Goal: Communication & Community: Answer question/provide support

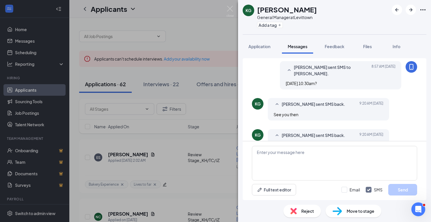
scroll to position [236, 0]
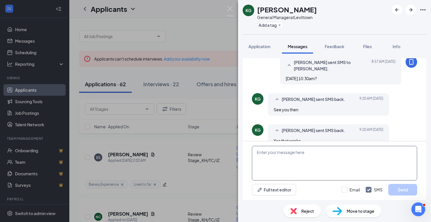
click at [274, 154] on textarea at bounding box center [334, 163] width 165 height 35
type textarea "c"
click at [321, 152] on textarea "Sorry Kyle can you do noon on friday?" at bounding box center [334, 163] width 165 height 35
click at [315, 152] on textarea "Sorry Kyle can you do noon on friday?" at bounding box center [334, 163] width 165 height 35
type textarea "Sorry Kyle can you do noon on Friday?"
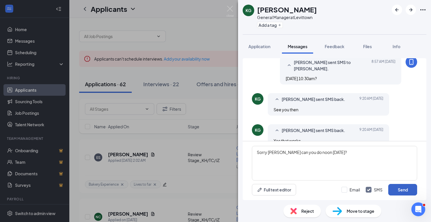
click at [403, 186] on button "Send" at bounding box center [402, 190] width 29 height 12
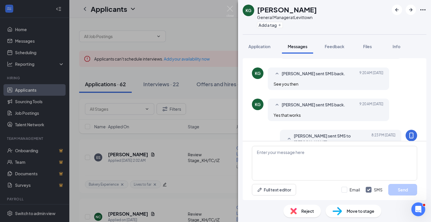
scroll to position [267, 0]
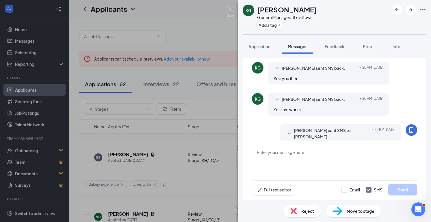
click at [42, 74] on div "KG Kyle Gumbs General Manager at Levittown Add a tag Application Messages Feedb…" at bounding box center [215, 111] width 431 height 222
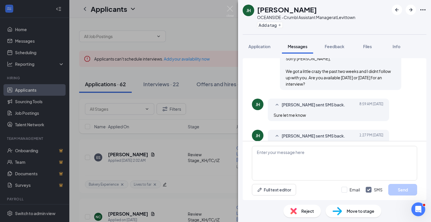
scroll to position [216, 0]
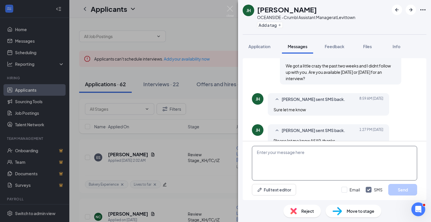
click at [283, 159] on textarea at bounding box center [334, 163] width 165 height 35
type textarea "Can you do Friday at 1pm at Oceanside"
click at [391, 187] on button "Send" at bounding box center [402, 190] width 29 height 12
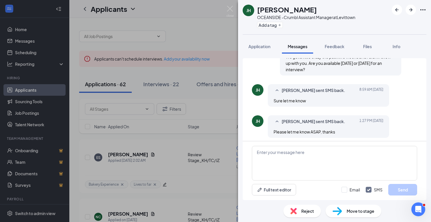
scroll to position [247, 0]
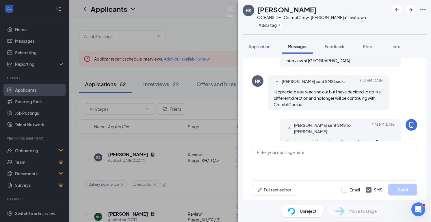
scroll to position [202, 0]
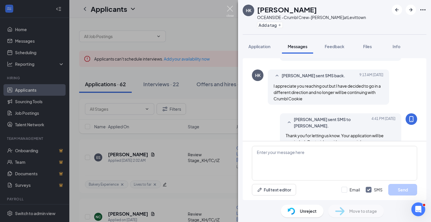
click at [230, 11] on img at bounding box center [229, 11] width 7 height 11
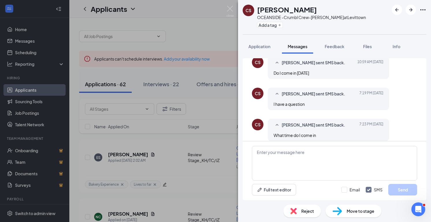
scroll to position [177, 0]
click at [277, 156] on textarea at bounding box center [334, 163] width 165 height 35
type textarea "Friday at 1:30?"
click at [402, 185] on button "Send" at bounding box center [402, 190] width 29 height 12
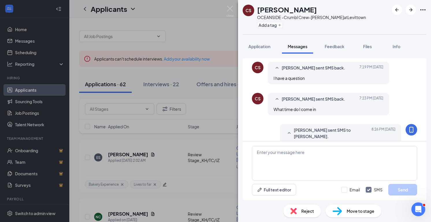
scroll to position [209, 0]
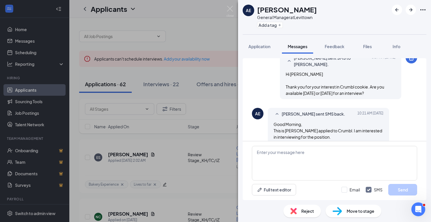
scroll to position [219, 0]
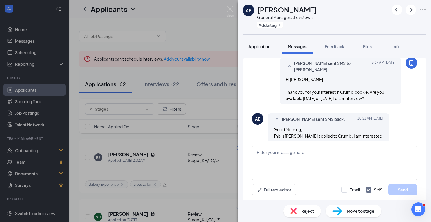
click at [259, 48] on span "Application" at bounding box center [259, 46] width 22 height 5
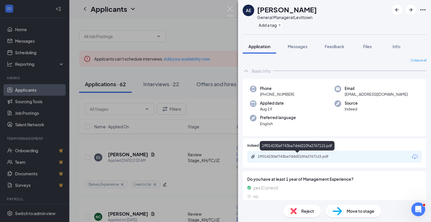
click at [294, 156] on div "1ff014230af743ba7ddd210fa2767115.pdf" at bounding box center [297, 156] width 81 height 5
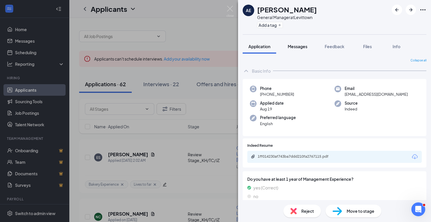
click at [292, 50] on button "Messages" at bounding box center [297, 46] width 31 height 14
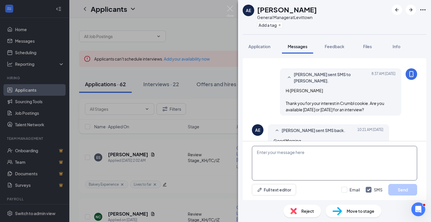
scroll to position [238, 0]
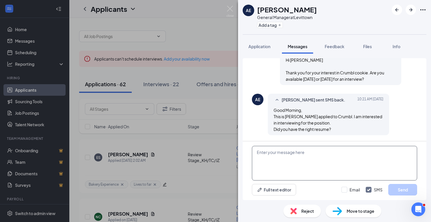
click at [289, 164] on textarea at bounding box center [334, 163] width 165 height 35
click at [358, 156] on textarea "I have the resume that you uploaded that starts with plaet fitness" at bounding box center [334, 163] width 165 height 35
click at [358, 154] on textarea "I have the resume that you uploaded that starts with plaet fitness" at bounding box center [334, 163] width 165 height 35
click at [364, 153] on textarea "I have the resume that you uploaded that starts with plaet fitness" at bounding box center [334, 163] width 165 height 35
click at [382, 154] on textarea "I have the resume that you uploaded that starts with planet fitness" at bounding box center [334, 163] width 165 height 35
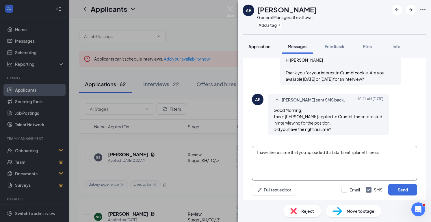
type textarea "I have the resume that you uploaded that starts with planet fitness"
click at [259, 46] on span "Application" at bounding box center [259, 46] width 22 height 5
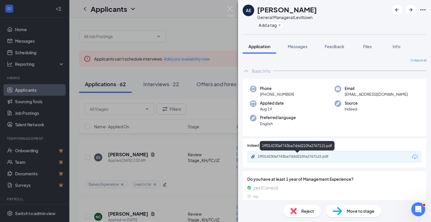
click at [297, 161] on div "1ff014230af743ba7ddd210fa2767115.pdf" at bounding box center [334, 157] width 174 height 12
click at [295, 157] on div "1ff014230af743ba7ddd210fa2767115.pdf" at bounding box center [297, 156] width 81 height 5
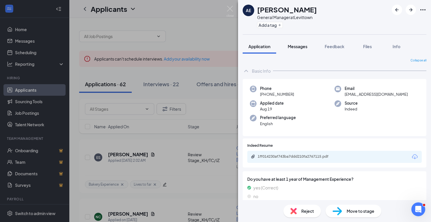
click at [296, 47] on span "Messages" at bounding box center [297, 46] width 20 height 5
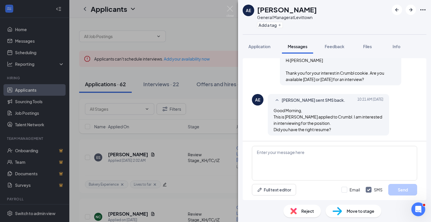
scroll to position [238, 0]
click at [304, 159] on textarea at bounding box center [334, 163] width 165 height 35
type textarea "N"
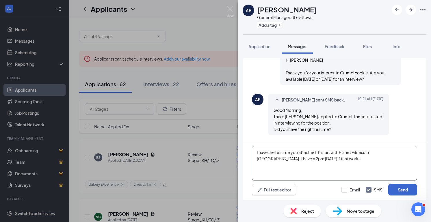
type textarea "I have the resume you attached. It start with Planet Fitness in babylon. I have…"
click at [409, 188] on button "Send" at bounding box center [402, 190] width 29 height 12
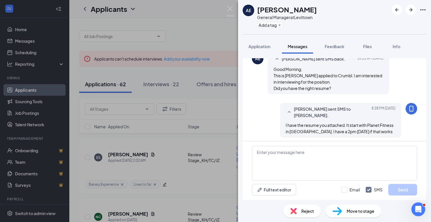
scroll to position [281, 0]
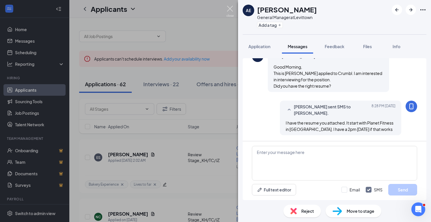
click at [229, 7] on img at bounding box center [229, 11] width 7 height 11
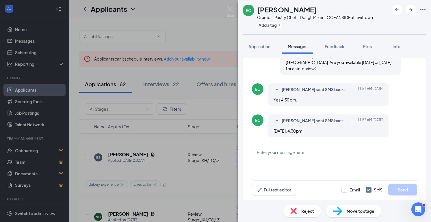
scroll to position [59, 0]
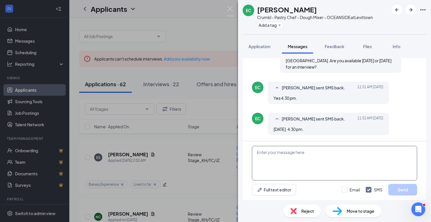
click at [308, 150] on textarea at bounding box center [334, 163] width 165 height 35
click at [280, 153] on textarea "Can you do [DATE] at 2pm?" at bounding box center [334, 163] width 165 height 35
click at [317, 150] on textarea "Can you do Friday at 2pm?" at bounding box center [334, 163] width 165 height 35
type textarea "Can you do Friday at 2pm?"
click at [398, 190] on button "Send" at bounding box center [402, 190] width 29 height 12
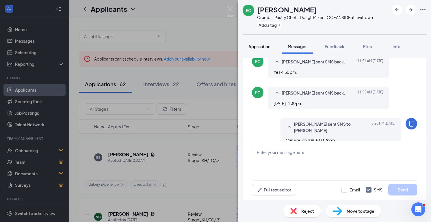
scroll to position [96, 0]
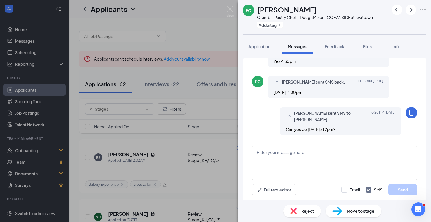
click at [230, 5] on div "EC Eduvina Carballo Crumbl - Pastry Chef - Dough Mixer - OCEANSIDE at Levittown…" at bounding box center [215, 111] width 431 height 222
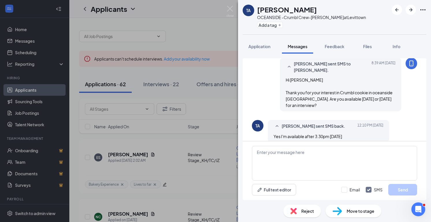
scroll to position [22, 0]
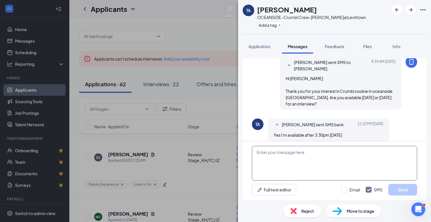
click at [273, 161] on textarea at bounding box center [334, 163] width 165 height 35
type textarea "T"
type textarea "Ok that works. See you then."
click at [406, 189] on button "Send" at bounding box center [402, 190] width 29 height 12
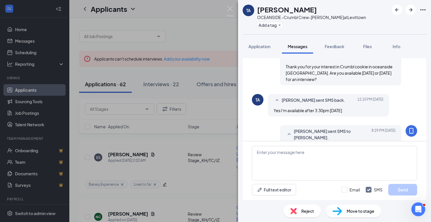
scroll to position [53, 0]
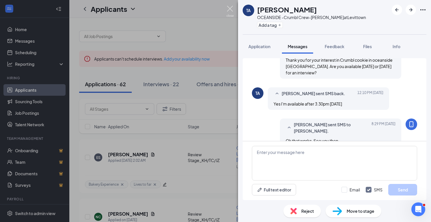
click at [226, 10] on img at bounding box center [229, 11] width 7 height 11
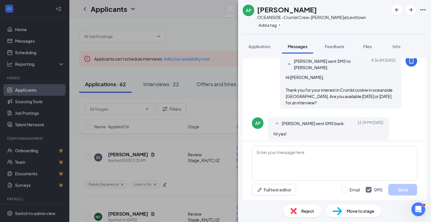
scroll to position [27, 0]
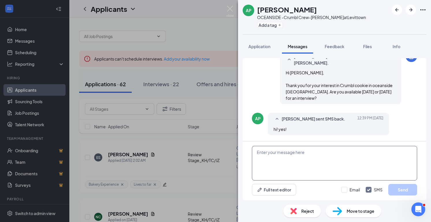
click at [263, 158] on textarea at bounding box center [334, 163] width 165 height 35
type textarea "Friday at 3pm?"
click at [400, 189] on button "Send" at bounding box center [402, 190] width 29 height 12
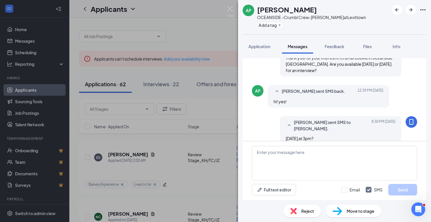
scroll to position [64, 0]
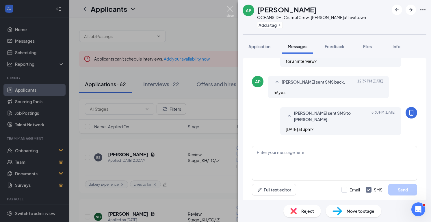
click at [229, 10] on img at bounding box center [229, 11] width 7 height 11
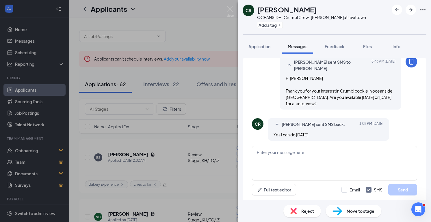
scroll to position [27, 0]
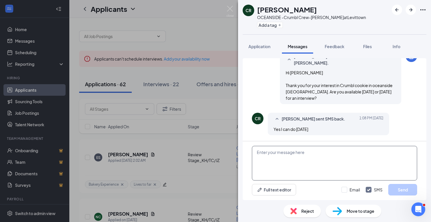
click at [293, 161] on textarea at bounding box center [334, 163] width 165 height 35
type textarea "T"
click at [313, 154] on textarea "What time are you available thursday. I can do" at bounding box center [334, 163] width 165 height 35
click at [311, 153] on textarea "What time are you available thursday. I can do" at bounding box center [334, 163] width 165 height 35
click at [355, 151] on textarea "What time are you available Thursday. I can do" at bounding box center [334, 163] width 165 height 35
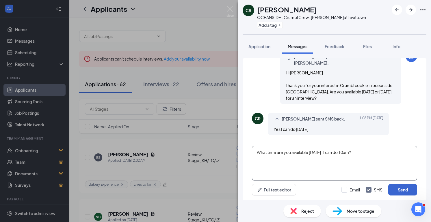
type textarea "What time are you available Thursday. I can do 10am?"
click at [410, 188] on button "Send" at bounding box center [402, 190] width 29 height 12
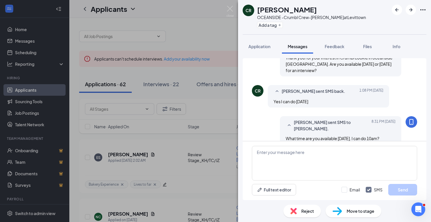
scroll to position [64, 0]
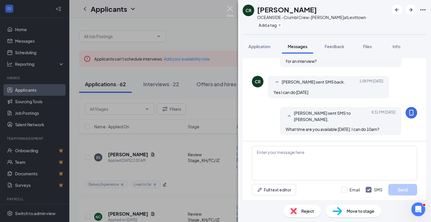
click at [231, 7] on img at bounding box center [229, 11] width 7 height 11
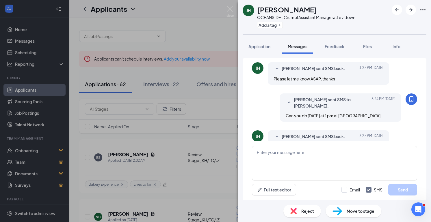
scroll to position [280, 0]
click at [276, 155] on textarea at bounding box center [334, 163] width 165 height 35
type textarea "ok great you are all set."
click at [394, 193] on button "Send" at bounding box center [402, 190] width 29 height 12
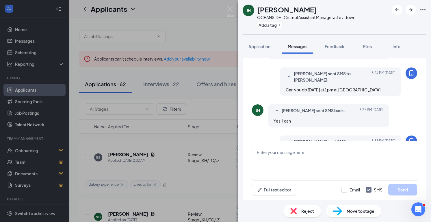
scroll to position [311, 0]
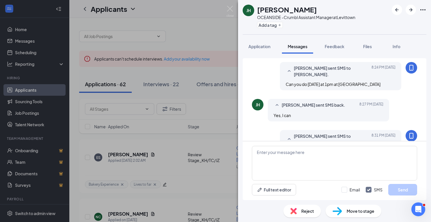
click at [233, 8] on div "JH James Hawkins OCEANSIDE -Crumbl Assistant Manager at Levittown Add a tag App…" at bounding box center [215, 111] width 431 height 222
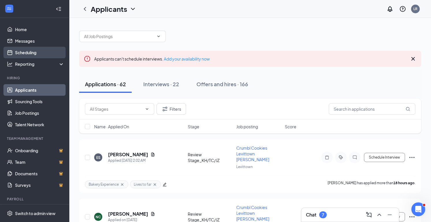
click at [41, 51] on link "Scheduling" at bounding box center [39, 53] width 49 height 12
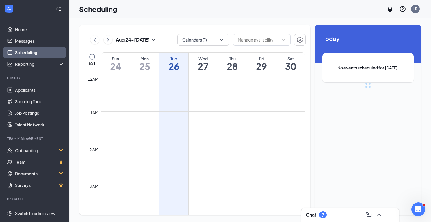
scroll to position [284, 0]
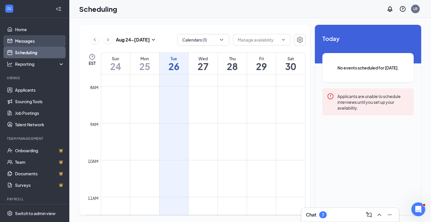
click at [31, 41] on link "Messages" at bounding box center [39, 41] width 49 height 12
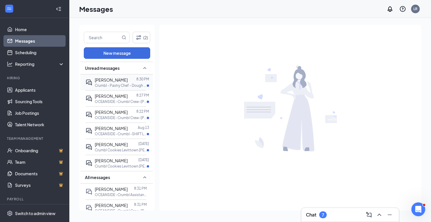
click at [125, 85] on p "Crumbl - Pastry Chef - Dough Mixer - OCEANSIDE at Levittown" at bounding box center [121, 85] width 52 height 5
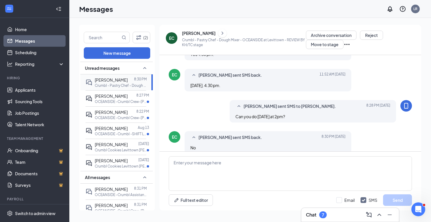
scroll to position [95, 0]
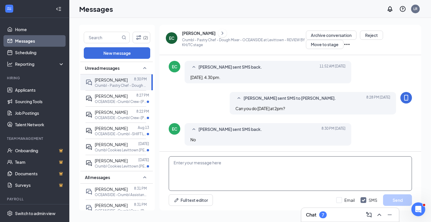
click at [201, 165] on textarea at bounding box center [290, 173] width 243 height 35
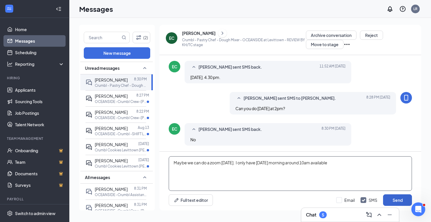
type textarea "Maybe we can do a zoom on Thursday. I only have thursday morning around 10am av…"
click at [399, 199] on button "Send" at bounding box center [397, 200] width 29 height 12
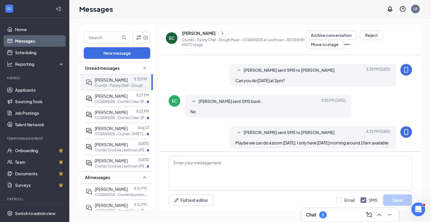
scroll to position [133, 0]
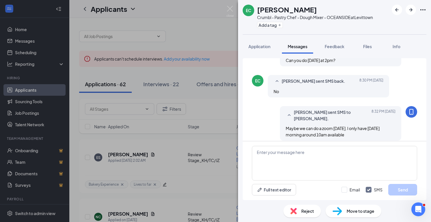
scroll to position [170, 0]
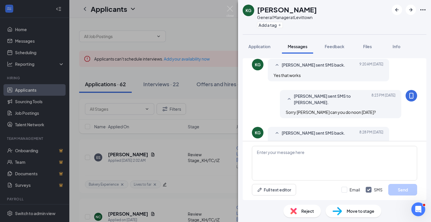
scroll to position [261, 0]
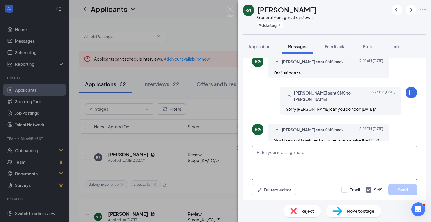
click at [279, 148] on textarea at bounding box center [334, 163] width 165 height 35
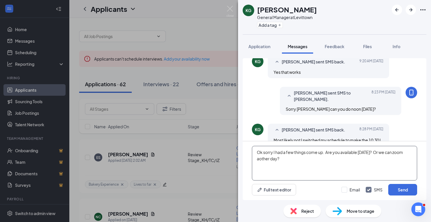
click at [276, 159] on textarea "Ok sorry I had a few things come up. Are you available on thursday? Or we can z…" at bounding box center [334, 163] width 165 height 35
click at [271, 160] on textarea "Ok sorry I had a few things come up. Are you available on thursday? Or we can z…" at bounding box center [334, 163] width 165 height 35
click at [300, 160] on textarea "Ok sorry I had a few things come up. Are you available on thursday? Or we can z…" at bounding box center [334, 163] width 165 height 35
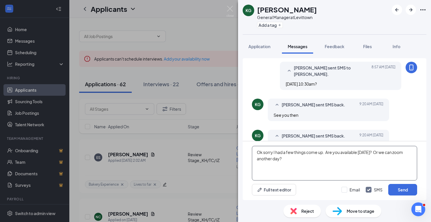
scroll to position [189, 0]
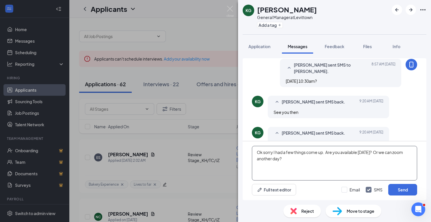
drag, startPoint x: 256, startPoint y: 151, endPoint x: 302, endPoint y: 161, distance: 47.1
click at [302, 161] on textarea "Ok sorry I had a few things come up. Are you available on thursday? Or we can z…" at bounding box center [334, 163] width 165 height 35
click at [374, 153] on textarea "Lets do a zoom then. Maybe we can connect a different day. :ey me know your ava…" at bounding box center [334, 163] width 165 height 35
click at [377, 154] on textarea "Lets do a zoom then. Maybe we can connect a different day. ley me know your ava…" at bounding box center [334, 163] width 165 height 35
click at [359, 160] on textarea "Lets do a zoom then. Maybe we can connect a different day. let me know your ava…" at bounding box center [334, 163] width 165 height 35
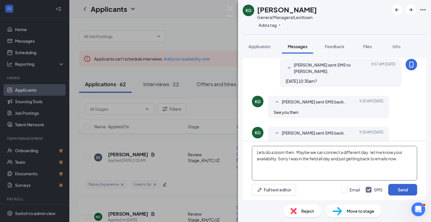
type textarea "Lets do a zoom then. Maybe we can connect a different day. let me know your ava…"
click at [414, 190] on button "Send" at bounding box center [402, 190] width 29 height 12
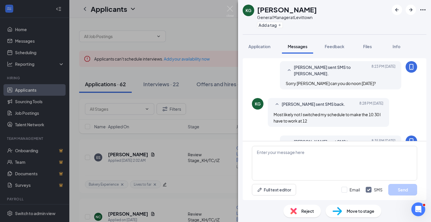
scroll to position [304, 0]
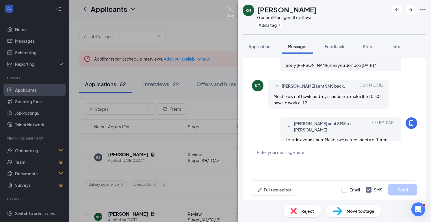
click at [230, 10] on img at bounding box center [229, 11] width 7 height 11
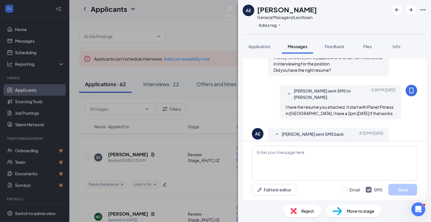
scroll to position [269, 0]
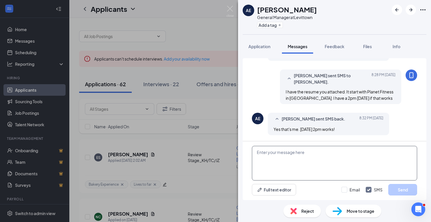
click at [263, 154] on textarea at bounding box center [334, 163] width 165 height 35
type textarea "great see you then"
click at [388, 192] on button "Send" at bounding box center [402, 190] width 29 height 12
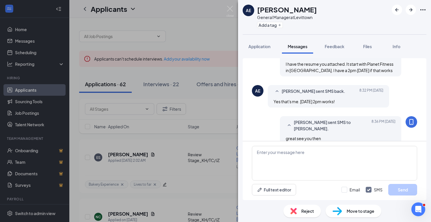
scroll to position [306, 0]
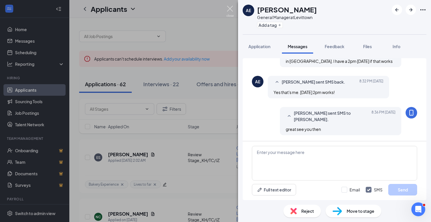
click at [233, 9] on img at bounding box center [229, 11] width 7 height 11
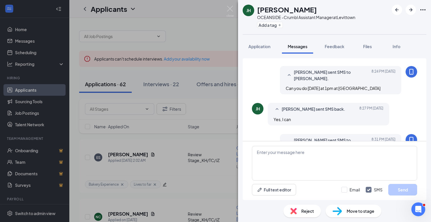
scroll to position [304, 0]
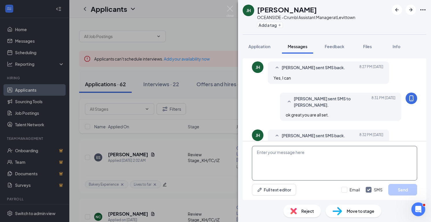
click at [273, 162] on textarea at bounding box center [334, 163] width 165 height 35
type textarea "Crumbl oceanside. Was the location not in the post for Crumbl oceanside?"
click at [398, 186] on button "Send" at bounding box center [402, 190] width 29 height 12
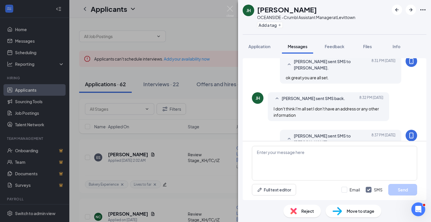
scroll to position [342, 0]
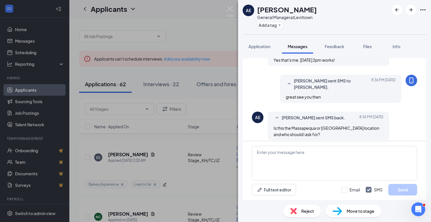
scroll to position [289, 0]
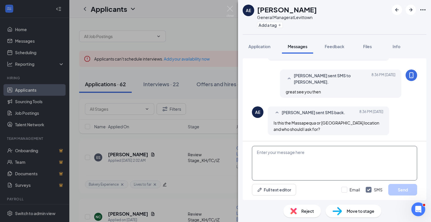
click at [278, 160] on textarea at bounding box center [334, 163] width 165 height 35
type textarea "A"
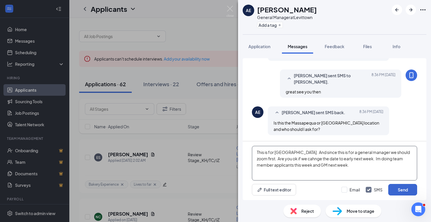
type textarea "This is for Levitown. And since this is for a general manager we should zoom fi…"
click at [406, 191] on button "Send" at bounding box center [402, 190] width 29 height 12
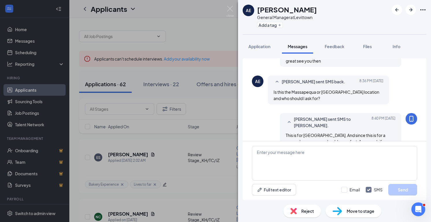
scroll to position [345, 0]
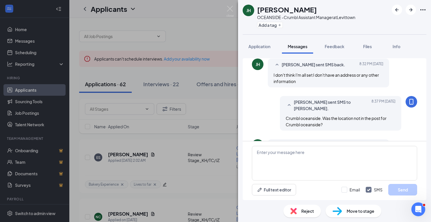
scroll to position [285, 0]
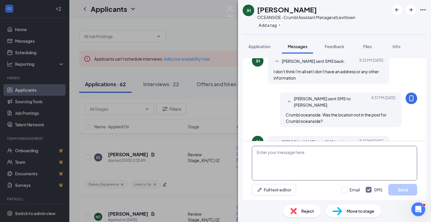
click at [305, 153] on textarea at bounding box center [334, 163] width 165 height 35
type textarea "sorry to hear that. would you like to do a zoom first or an in person at the lo…"
click at [409, 191] on button "Send" at bounding box center [402, 190] width 29 height 12
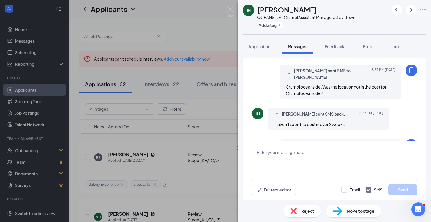
scroll to position [323, 0]
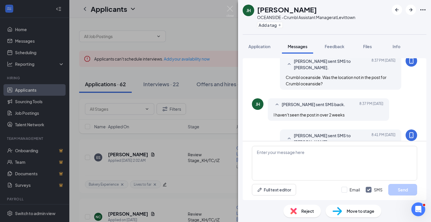
click at [230, 11] on img at bounding box center [229, 11] width 7 height 11
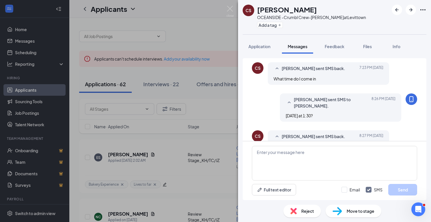
scroll to position [258, 0]
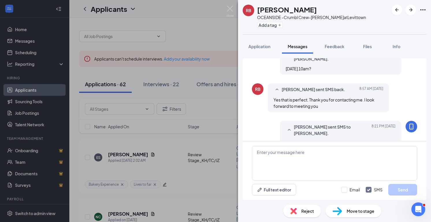
scroll to position [176, 0]
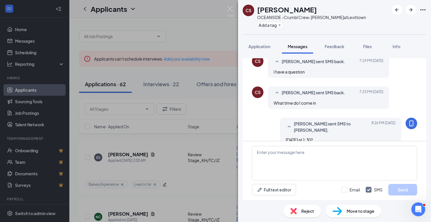
scroll to position [258, 0]
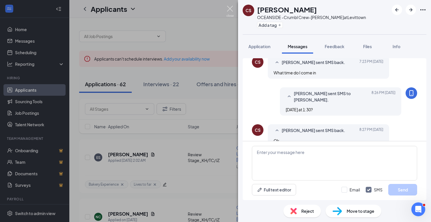
click at [229, 8] on img at bounding box center [229, 11] width 7 height 11
